Goal: Information Seeking & Learning: Check status

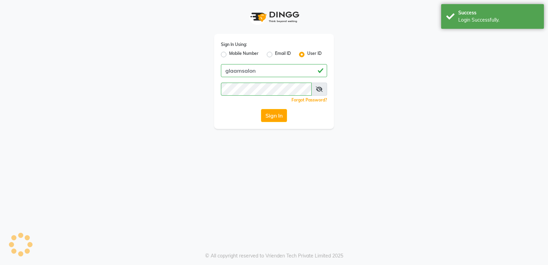
select select "4039"
select select "service"
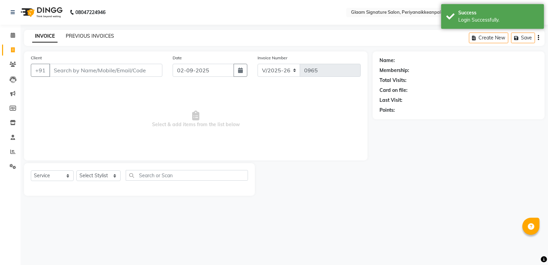
click at [93, 38] on link "PREVIOUS INVOICES" at bounding box center [90, 36] width 48 height 6
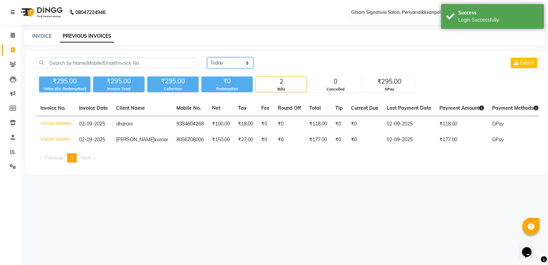
drag, startPoint x: 237, startPoint y: 61, endPoint x: 237, endPoint y: 68, distance: 6.9
click at [237, 64] on select "[DATE] [DATE] Custom Range" at bounding box center [230, 63] width 46 height 11
select select "range"
click at [207, 58] on select "[DATE] [DATE] Custom Range" at bounding box center [230, 63] width 46 height 11
drag, startPoint x: 291, startPoint y: 62, endPoint x: 292, endPoint y: 67, distance: 4.8
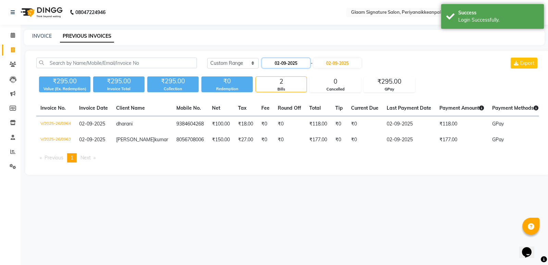
click at [291, 62] on input "02-09-2025" at bounding box center [286, 63] width 48 height 10
select select "9"
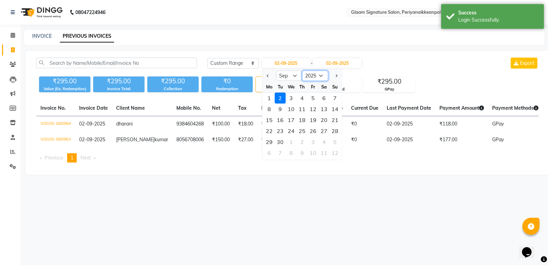
click at [314, 76] on select "2015 2016 2017 2018 2019 2020 2021 2022 2023 2024 2025 2026 2027 2028 2029 2030…" at bounding box center [315, 76] width 26 height 10
select select "2024"
click at [302, 71] on select "2015 2016 2017 2018 2019 2020 2021 2022 2023 2024 2025 2026 2027 2028 2029 2030…" at bounding box center [315, 76] width 26 height 10
click at [334, 96] on div "1" at bounding box center [335, 97] width 11 height 11
type input "[DATE]"
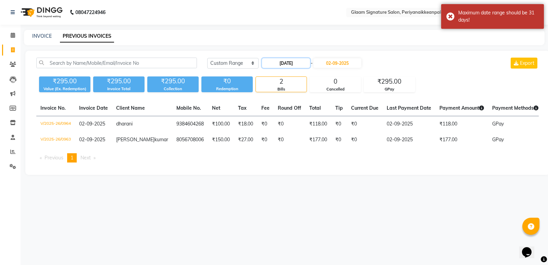
drag, startPoint x: 287, startPoint y: 62, endPoint x: 290, endPoint y: 66, distance: 5.4
click at [288, 63] on input "[DATE]" at bounding box center [286, 63] width 48 height 10
select select "9"
select select "2024"
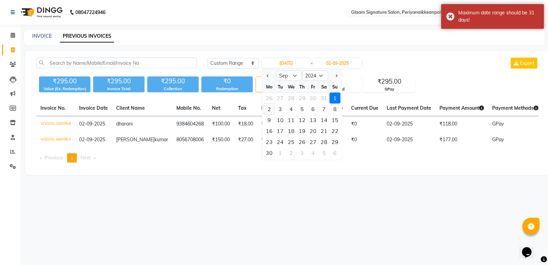
click at [269, 109] on div "2" at bounding box center [269, 108] width 11 height 11
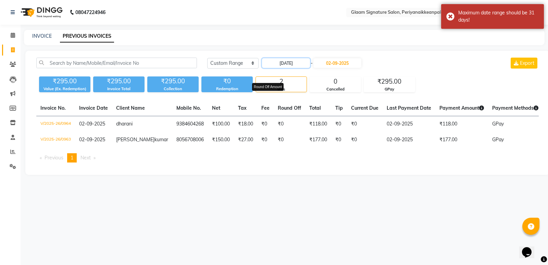
type input "[DATE]"
click at [335, 61] on input "02-09-2025" at bounding box center [337, 63] width 48 height 10
select select "9"
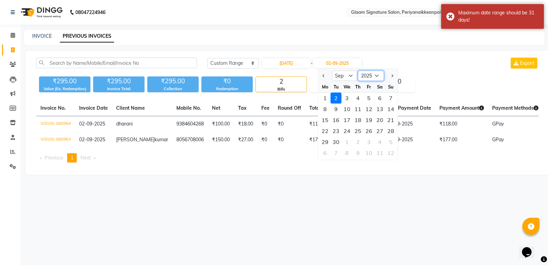
click at [373, 76] on select "2024 2025 2026 2027 2028 2029 2030 2031 2032 2033 2034 2035" at bounding box center [371, 76] width 26 height 10
select select "2024"
click at [358, 71] on select "2024 2025 2026 2027 2028 2029 2030 2031 2032 2033 2034 2035" at bounding box center [371, 76] width 26 height 10
click at [326, 109] on div "2" at bounding box center [325, 108] width 11 height 11
type input "[DATE]"
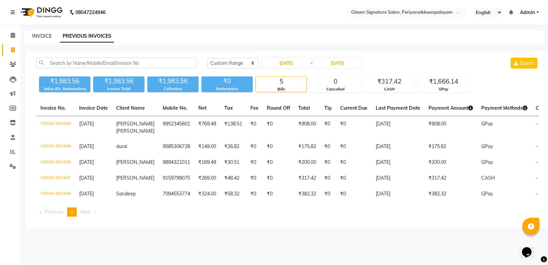
click at [41, 35] on link "INVOICE" at bounding box center [42, 36] width 20 height 6
select select "4039"
select select "service"
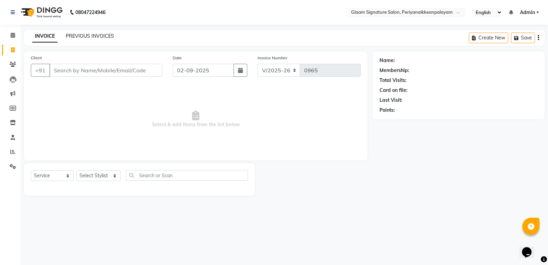
click at [105, 35] on link "PREVIOUS INVOICES" at bounding box center [90, 36] width 48 height 6
